Goal: Information Seeking & Learning: Learn about a topic

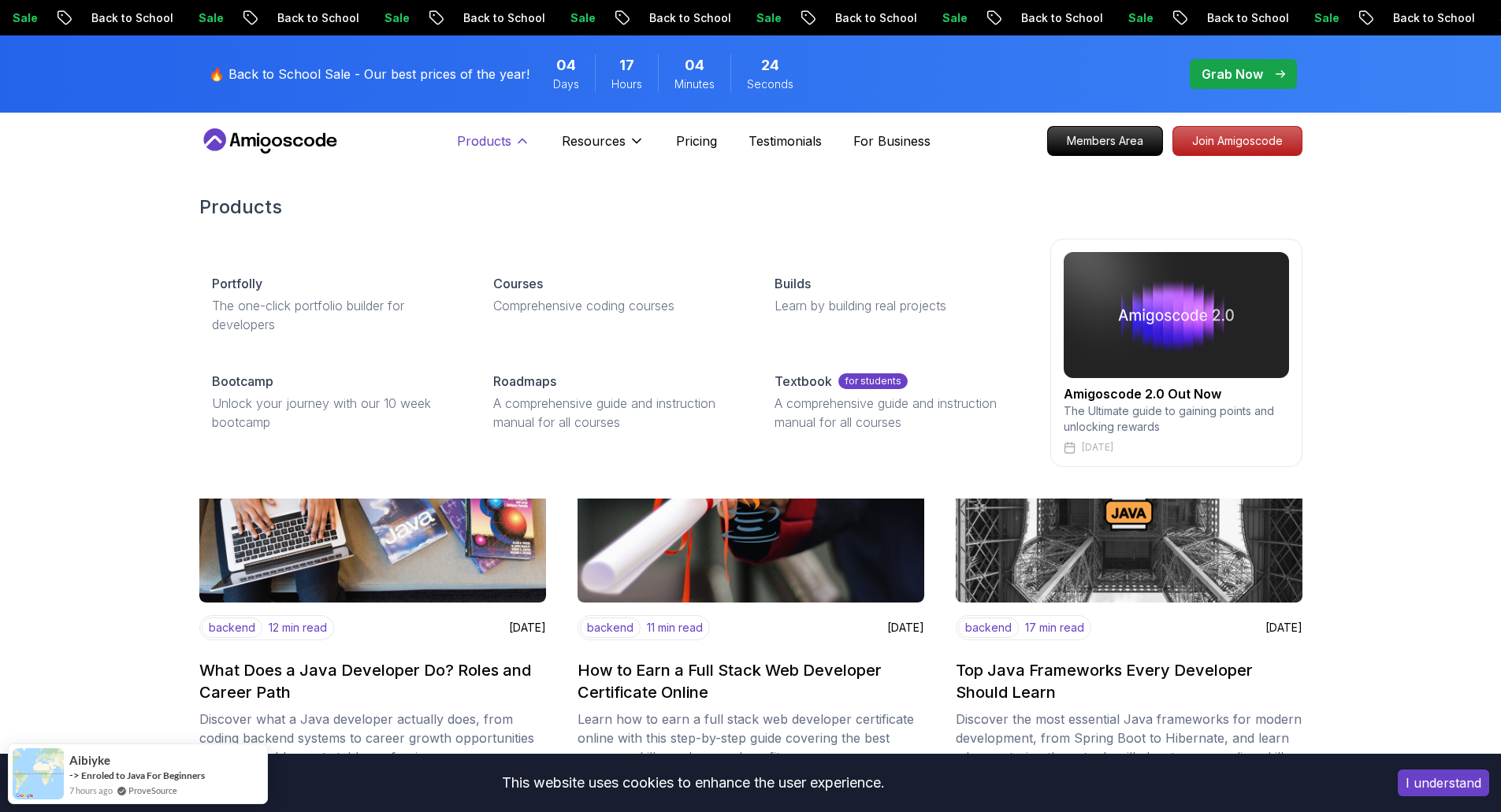
click at [485, 137] on p "Products" at bounding box center [484, 141] width 54 height 19
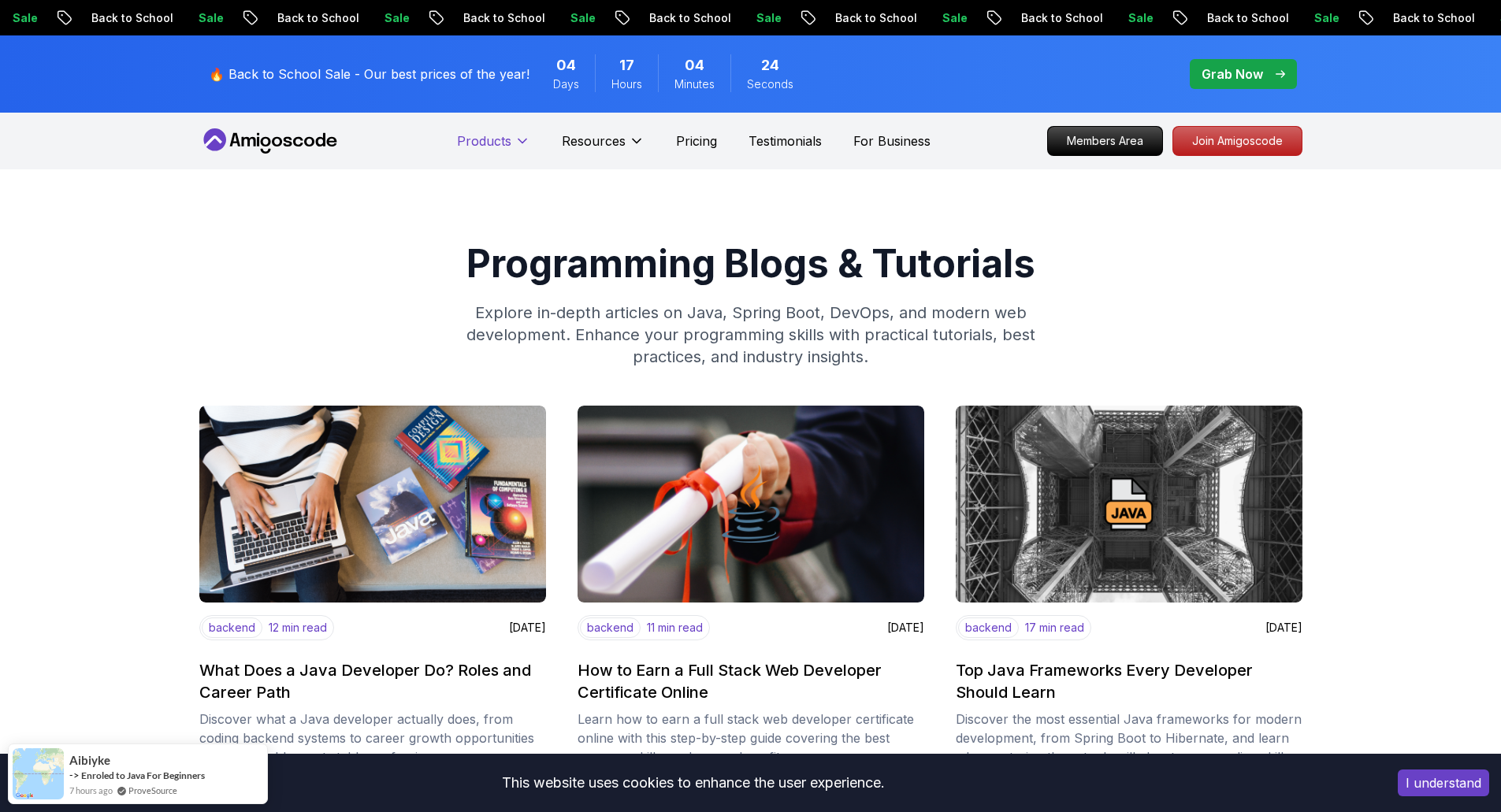
click at [485, 137] on p "Products" at bounding box center [484, 141] width 54 height 19
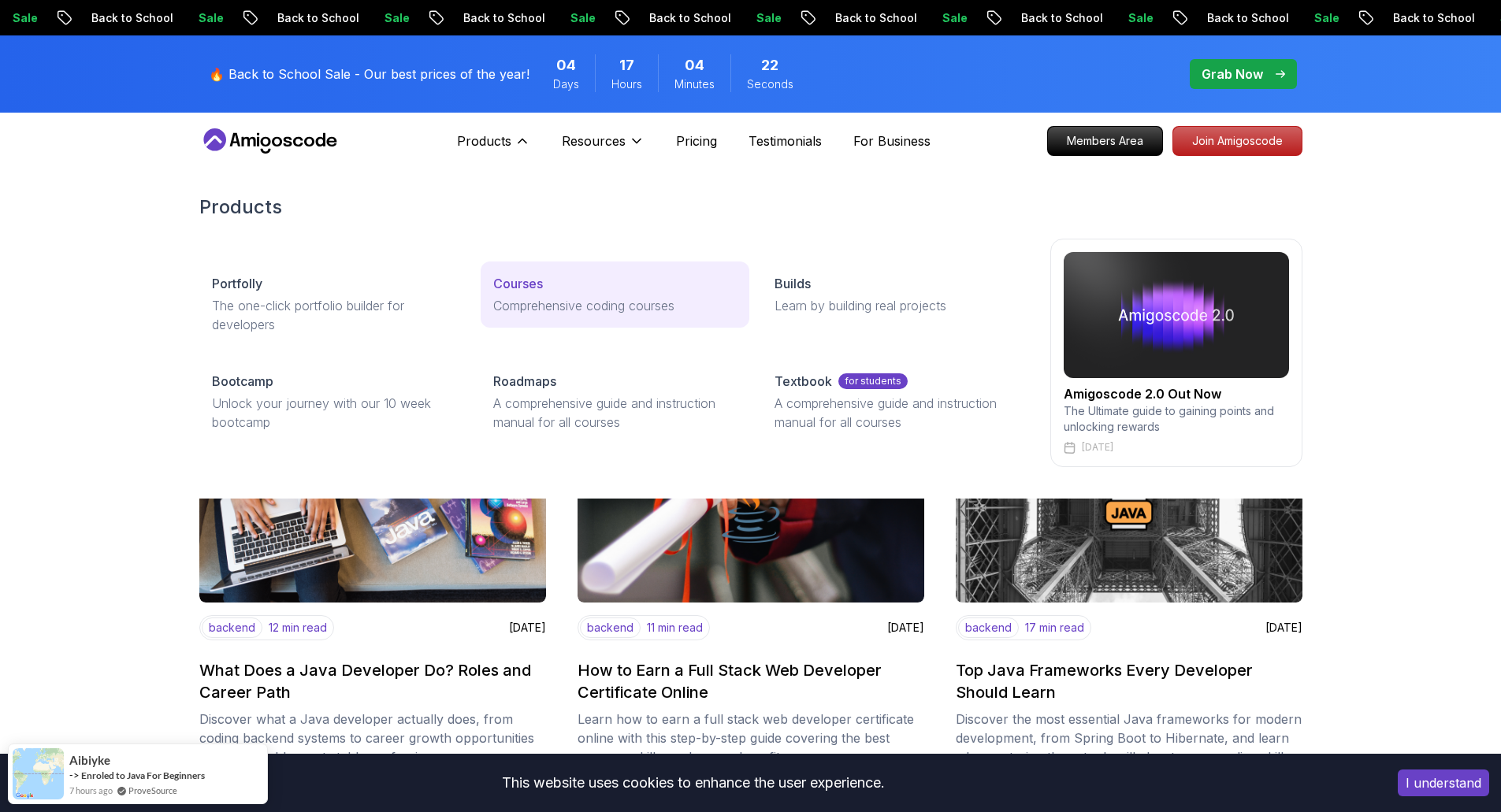
click at [518, 274] on p "Courses" at bounding box center [518, 283] width 50 height 19
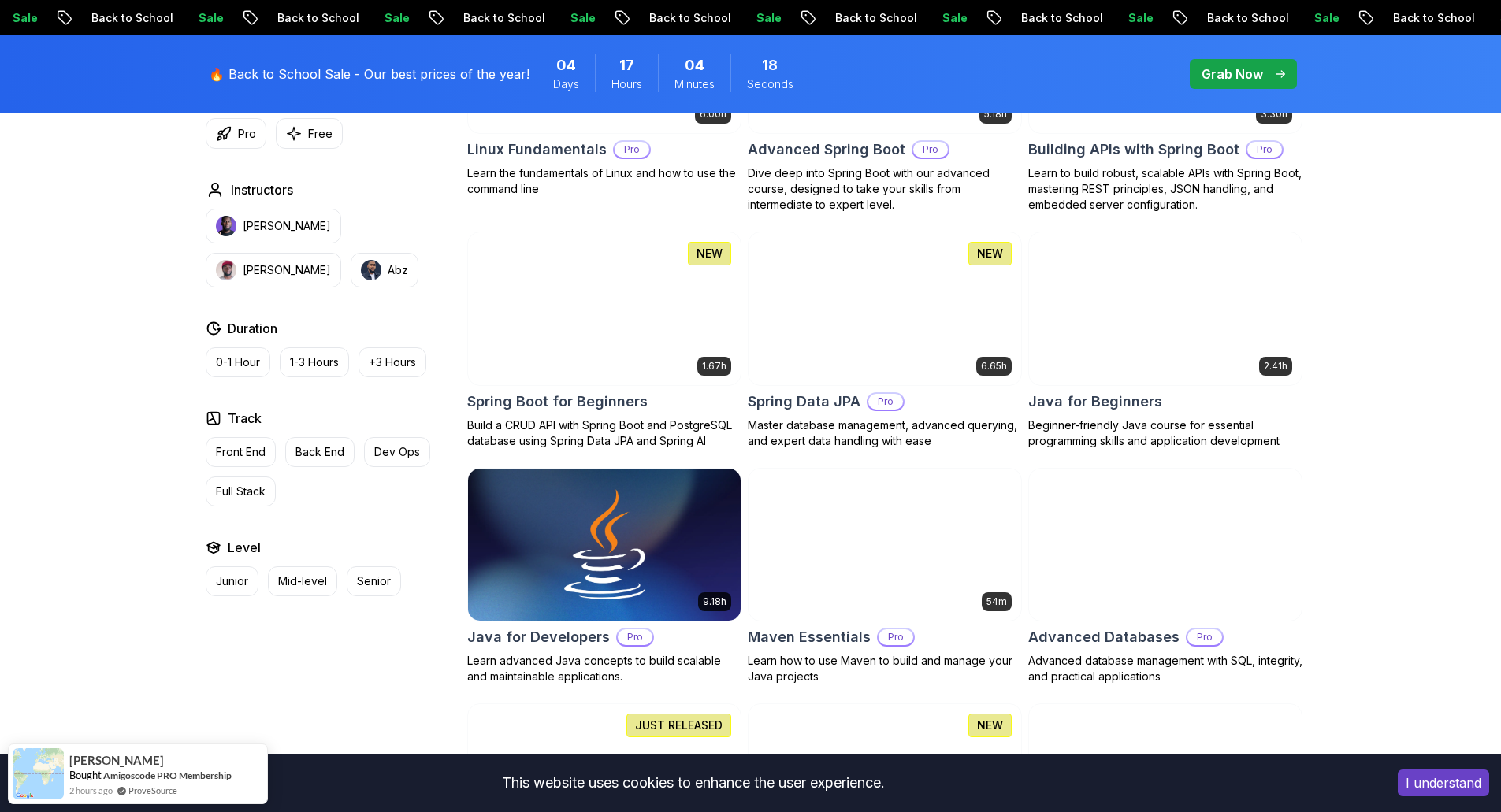
scroll to position [630, 0]
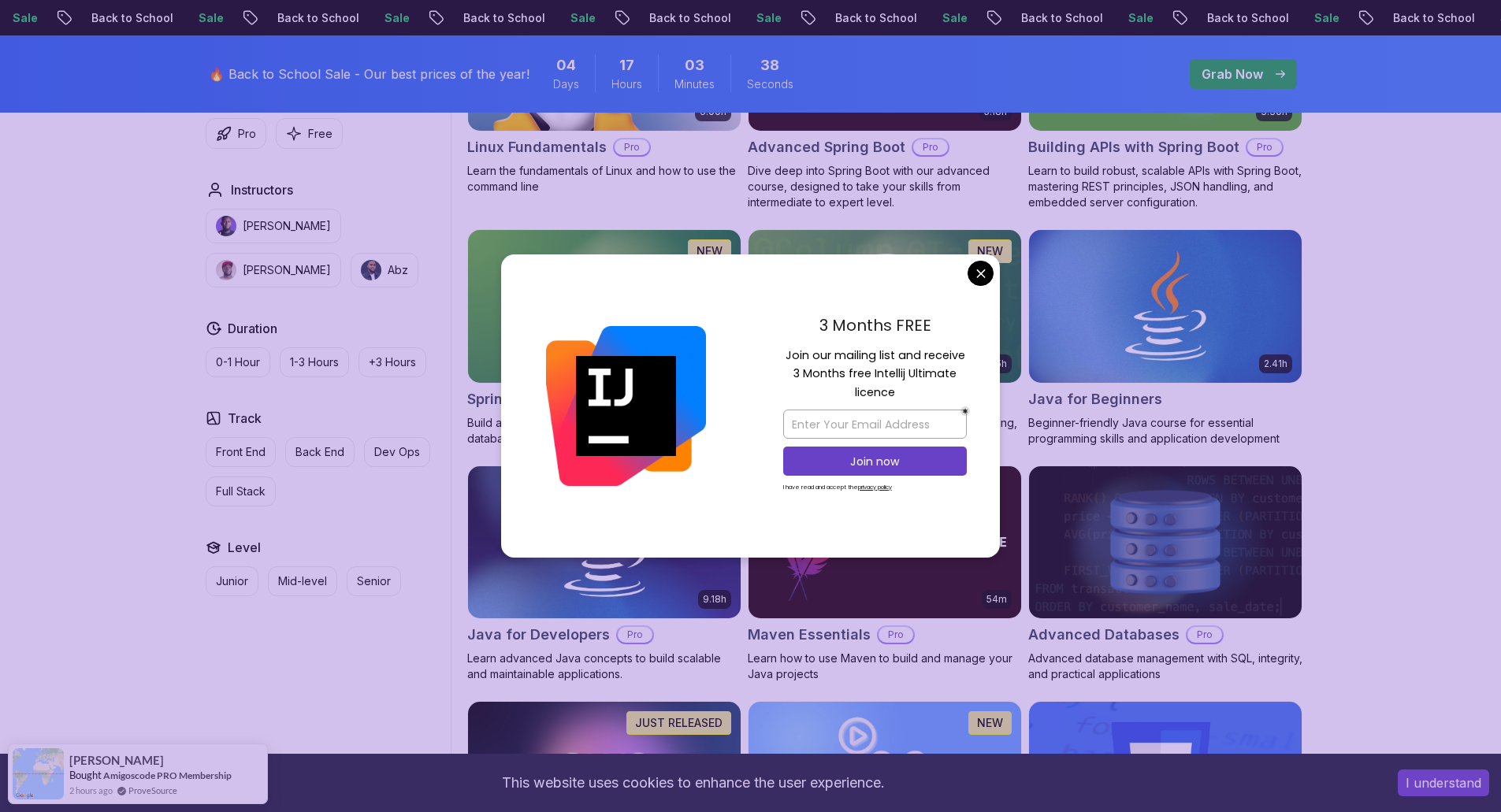
click at [996, 274] on div "3 Months FREE Join our mailing list and receive 3 Months free Intellij Ultimate…" at bounding box center [875, 406] width 250 height 304
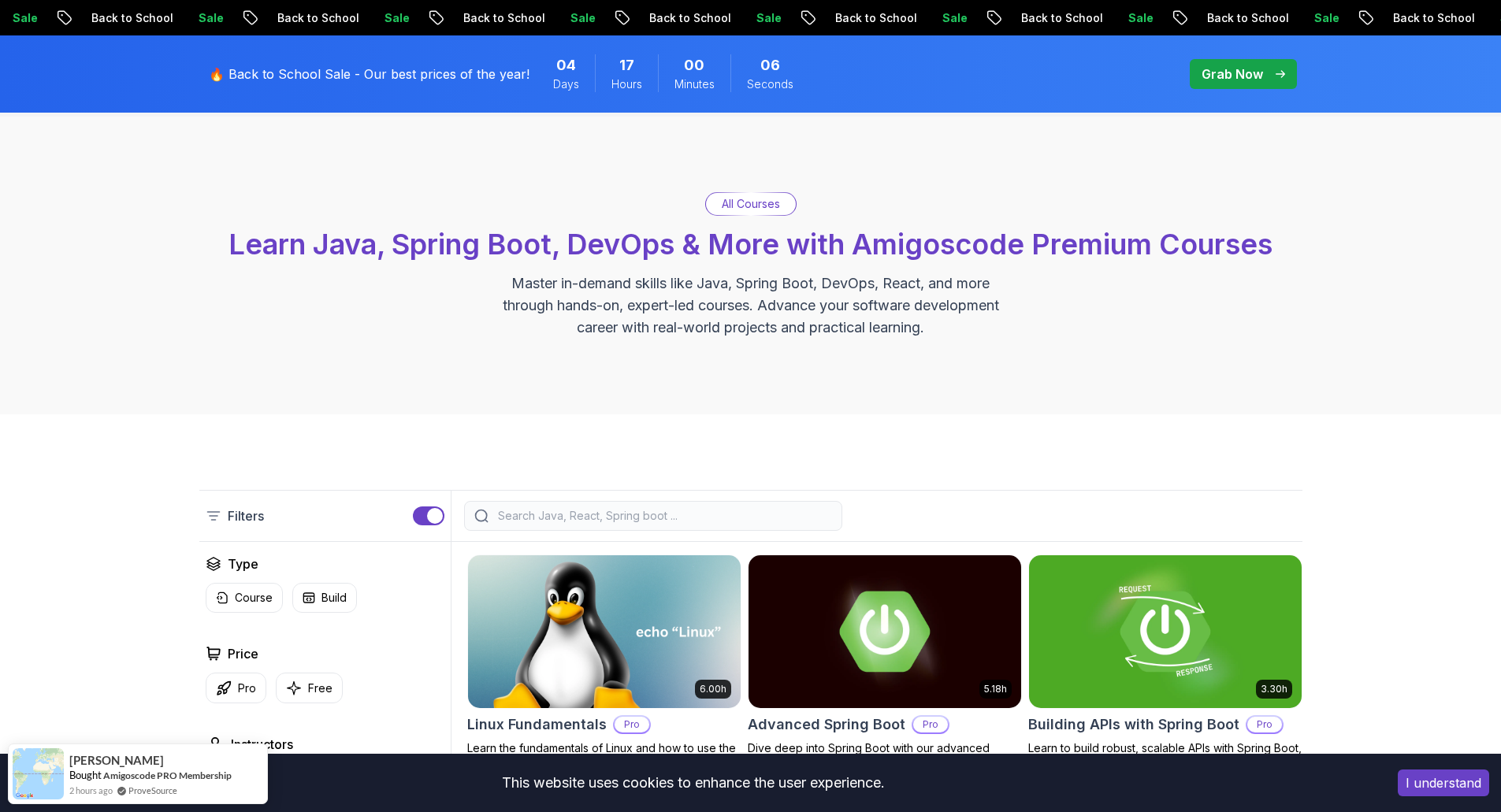
scroll to position [0, 0]
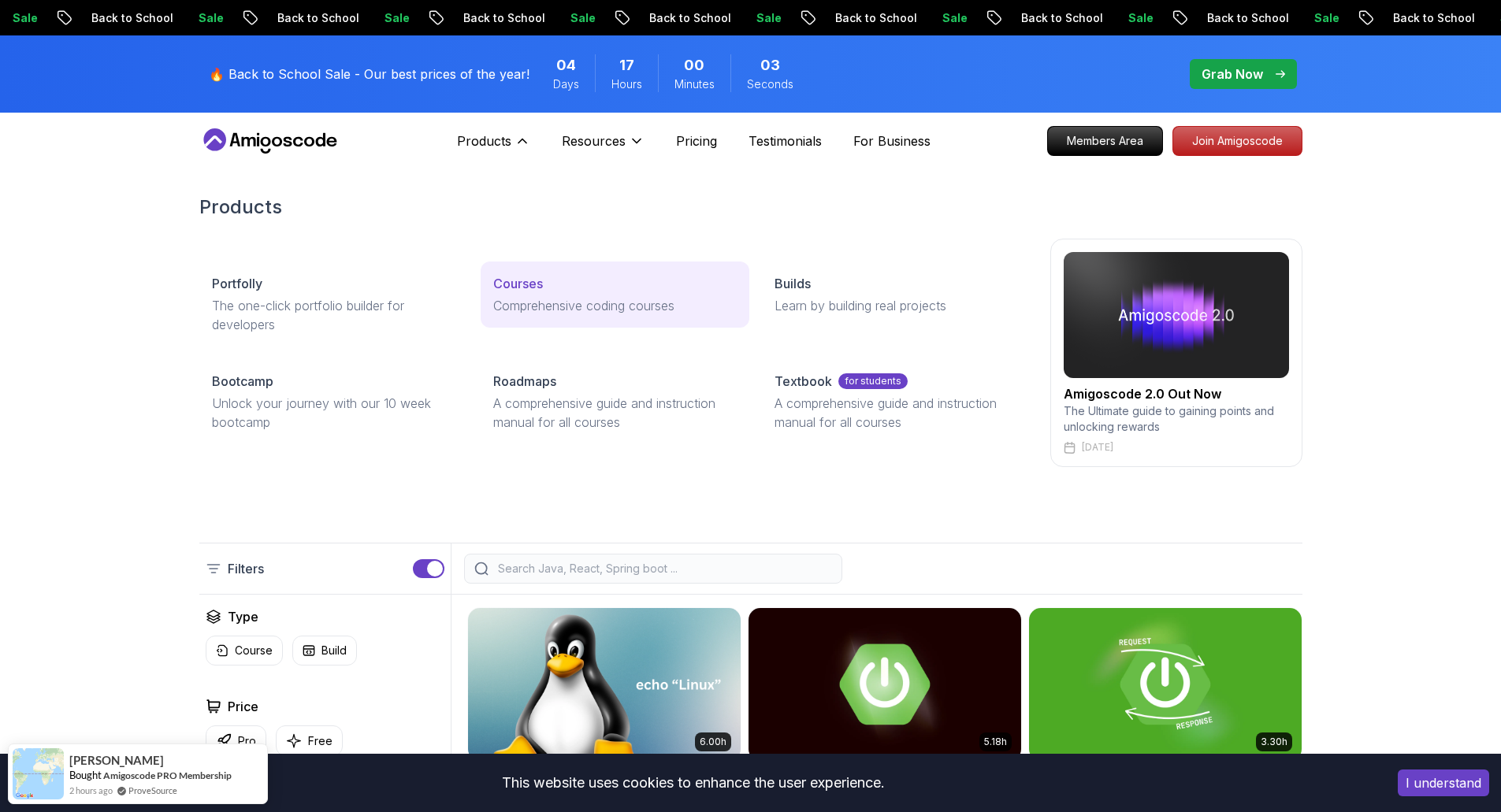
click at [513, 290] on p "Courses" at bounding box center [518, 283] width 50 height 19
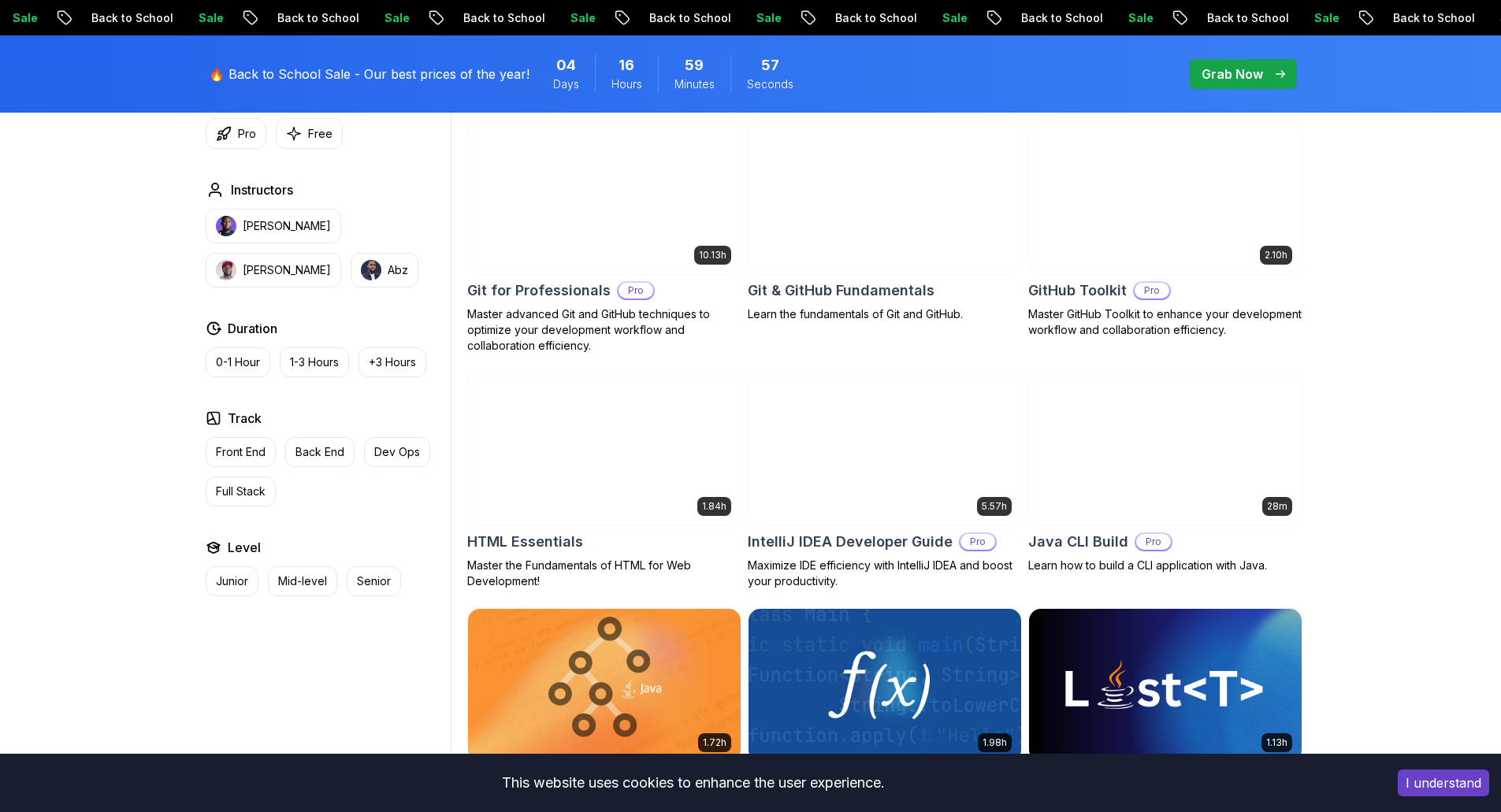
scroll to position [1733, 0]
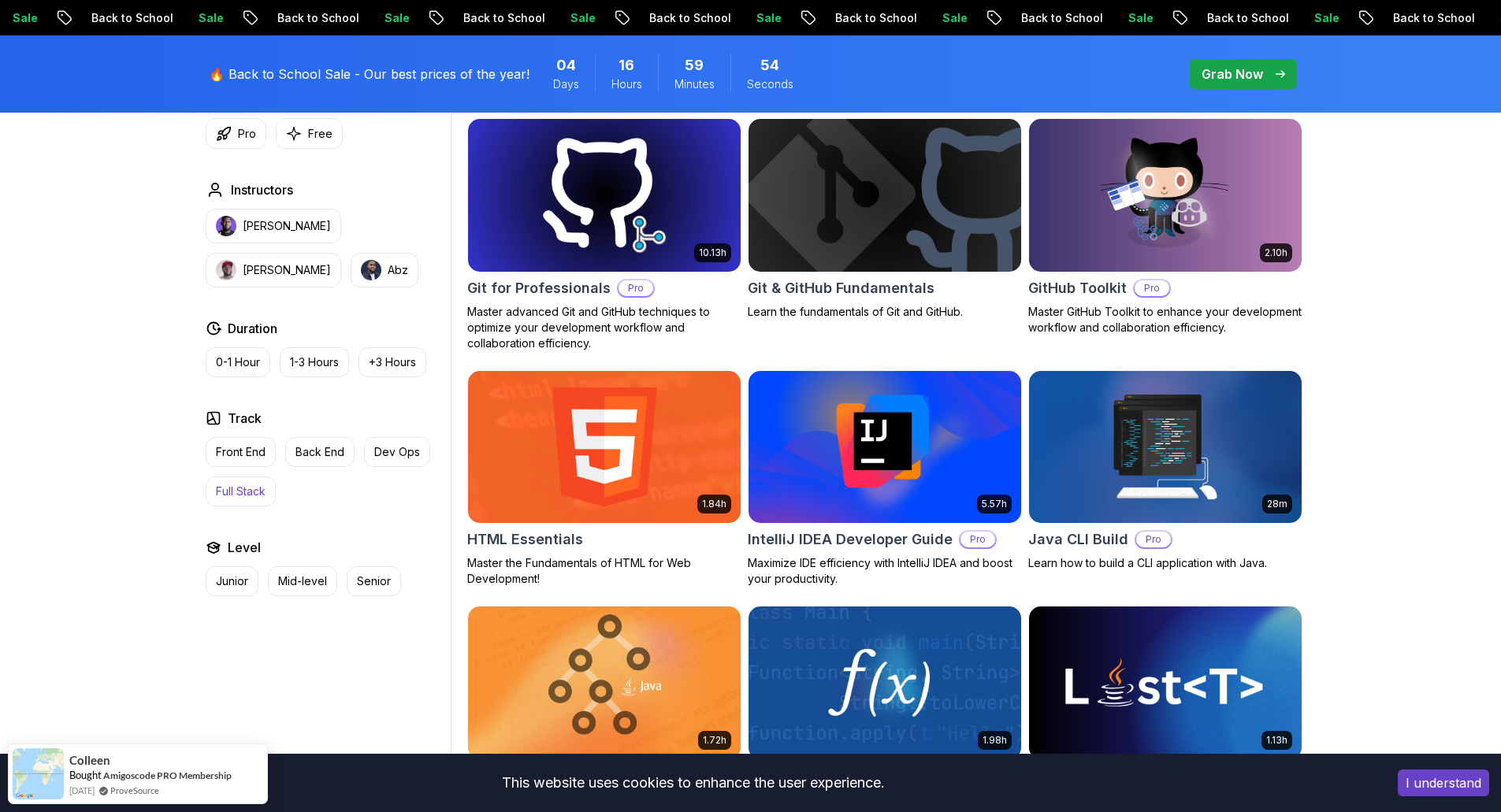
click at [230, 493] on p "Full Stack" at bounding box center [241, 492] width 50 height 16
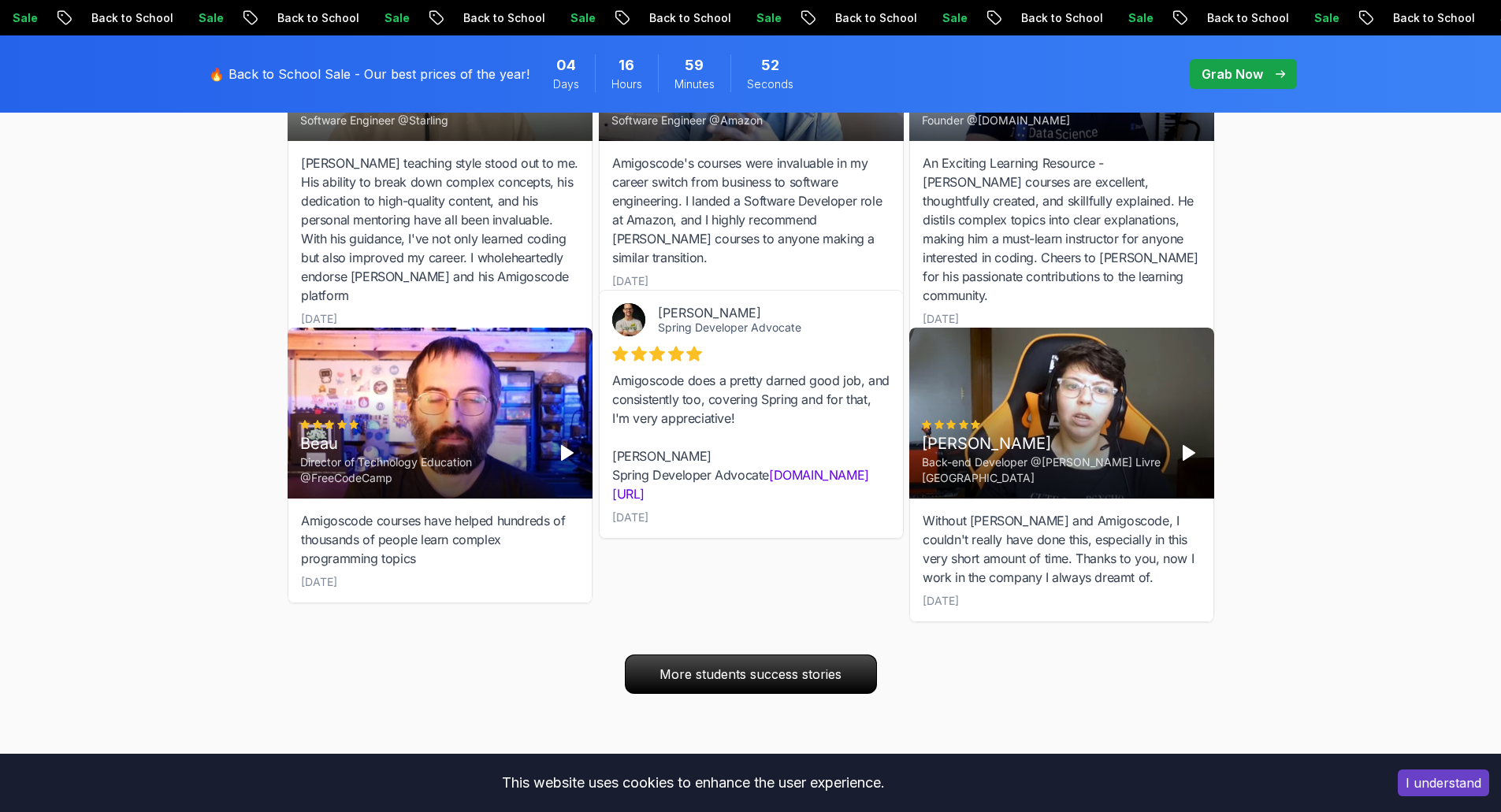
scroll to position [2285, 0]
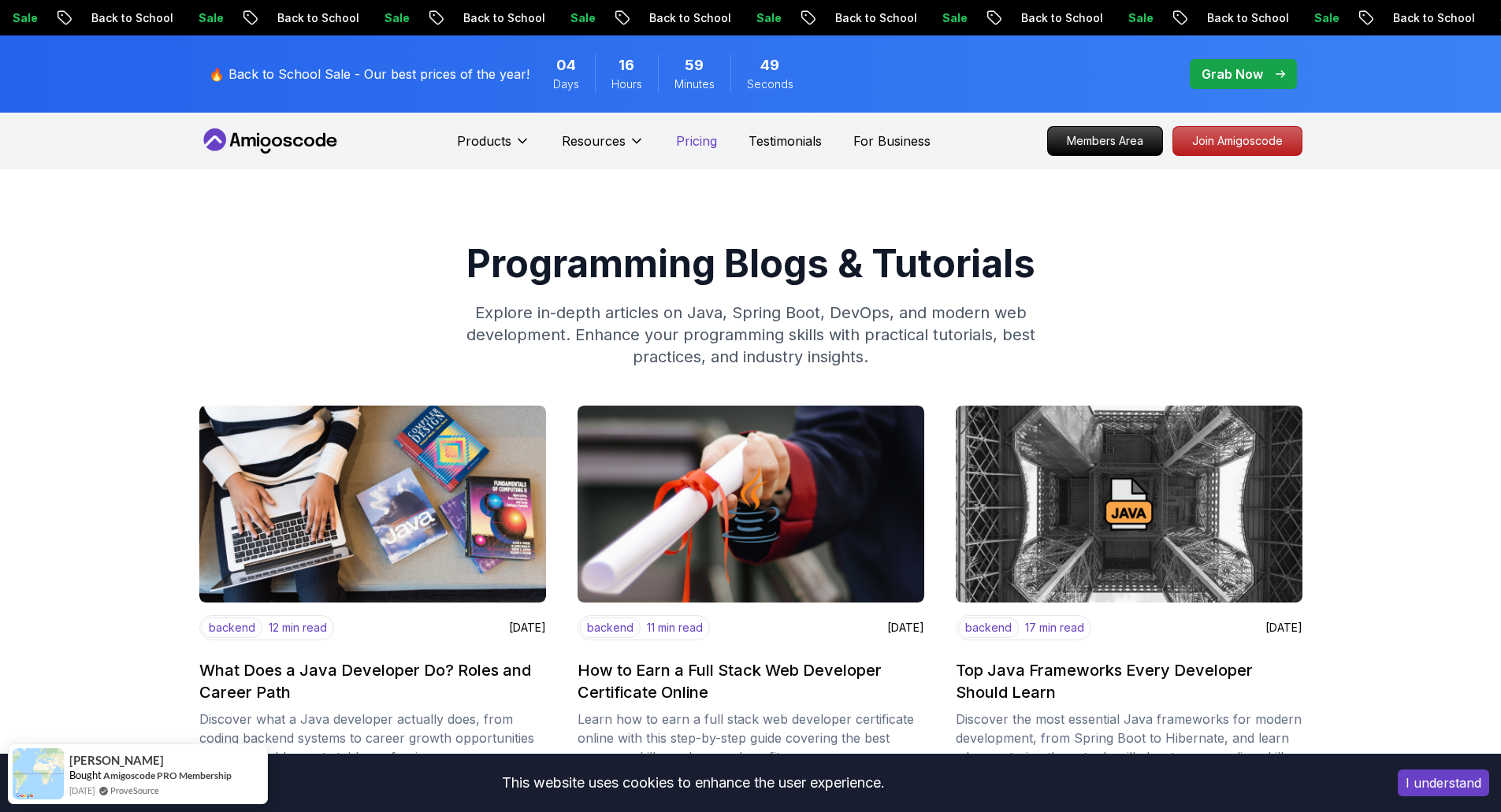
click at [689, 143] on p "Pricing" at bounding box center [696, 141] width 41 height 19
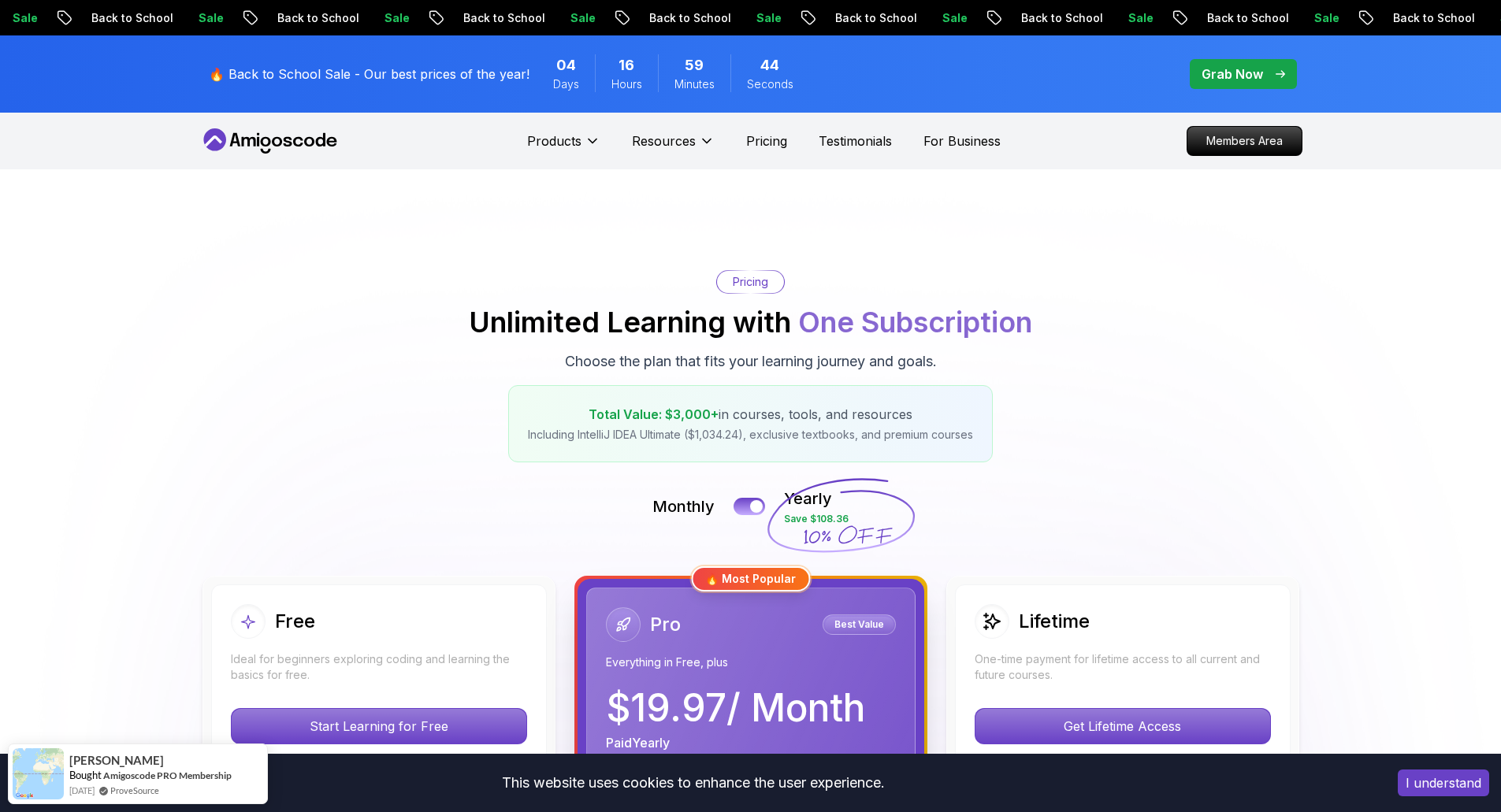
click at [288, 149] on icon at bounding box center [270, 140] width 142 height 25
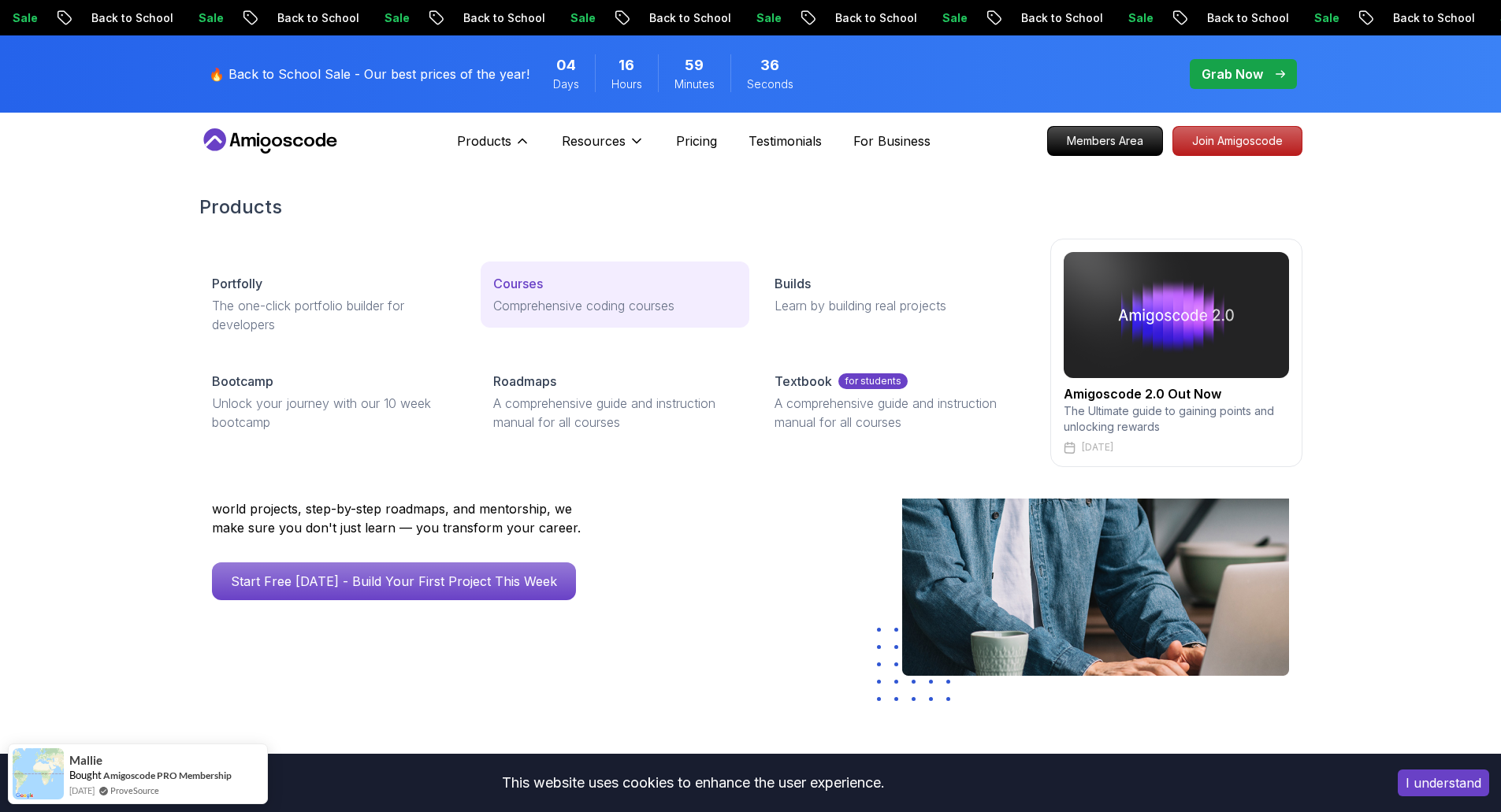
click at [540, 290] on p "Courses" at bounding box center [518, 283] width 50 height 19
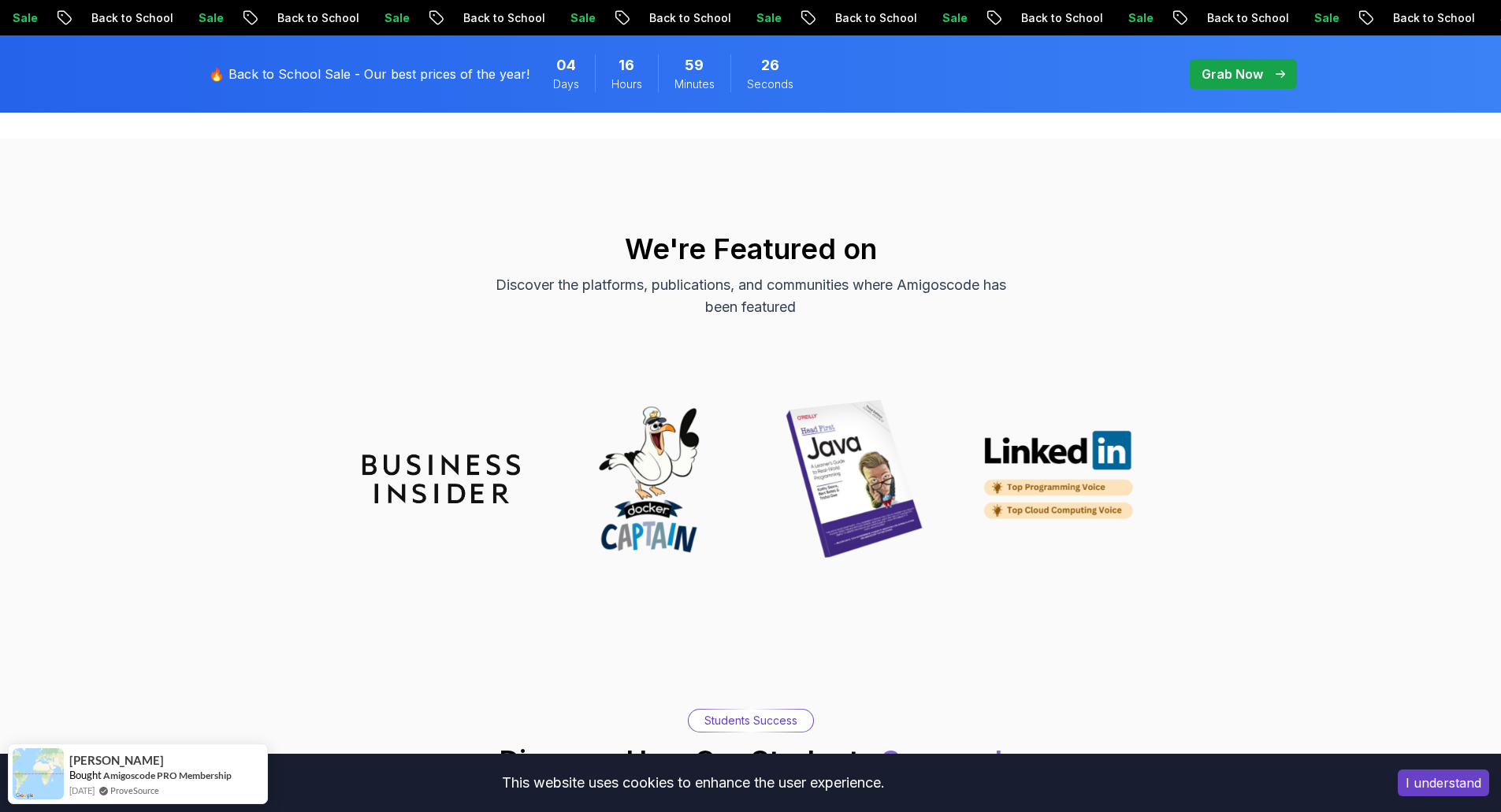
scroll to position [4569, 0]
